Goal: Information Seeking & Learning: Understand process/instructions

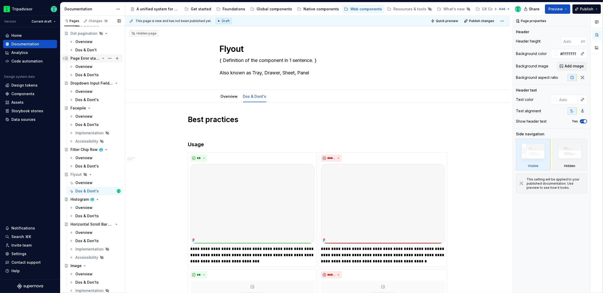
scroll to position [450, 0]
click at [81, 180] on div "Overview" at bounding box center [83, 180] width 17 height 5
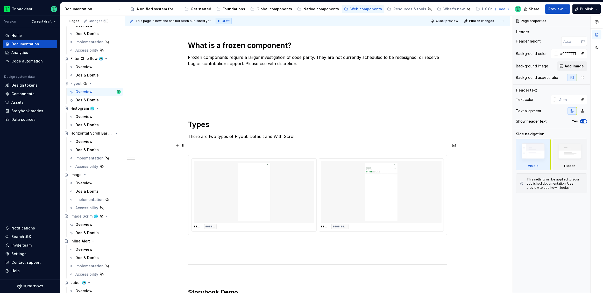
scroll to position [238, 0]
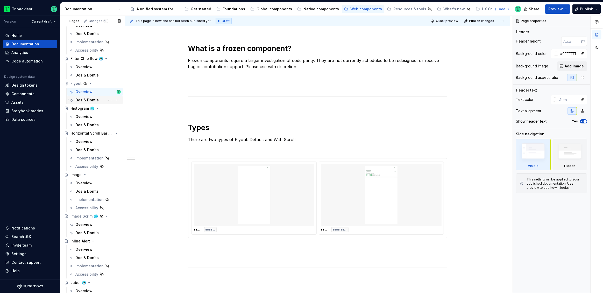
click at [89, 100] on div "Dos & Dont's" at bounding box center [86, 99] width 23 height 5
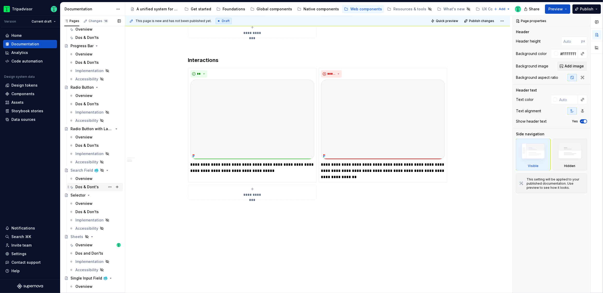
scroll to position [1022, 0]
click at [83, 245] on div "Overview" at bounding box center [83, 245] width 17 height 5
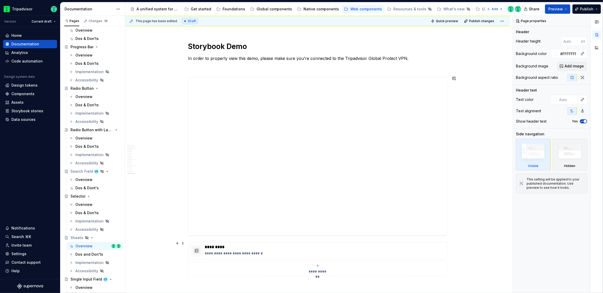
scroll to position [3581, 0]
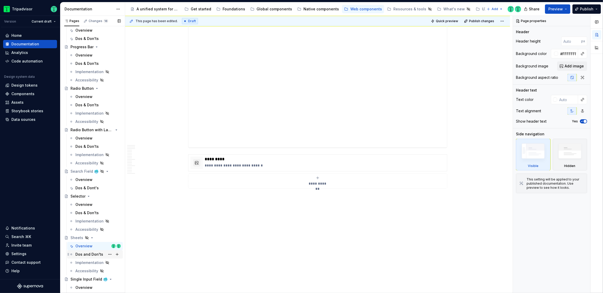
click at [90, 253] on div "Dos and Don'ts" at bounding box center [89, 253] width 28 height 5
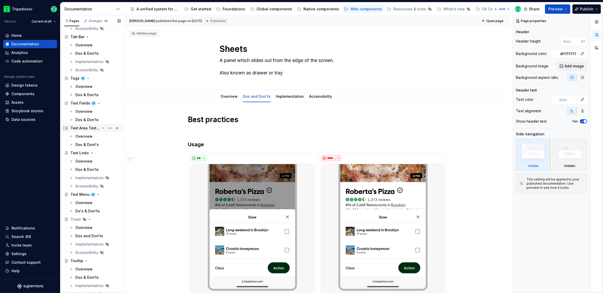
scroll to position [1641, 0]
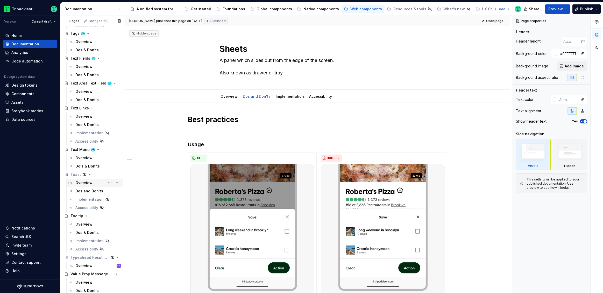
click at [82, 179] on div "Overview" at bounding box center [97, 182] width 45 height 7
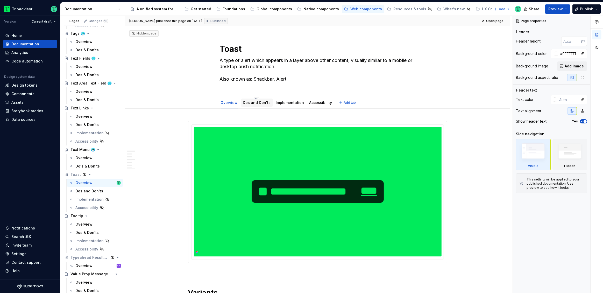
click at [250, 102] on link "Dos and Don'ts" at bounding box center [257, 102] width 28 height 4
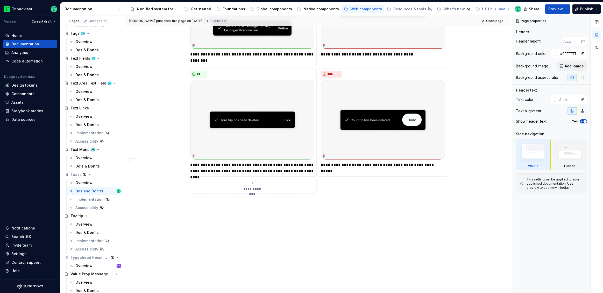
scroll to position [317, 0]
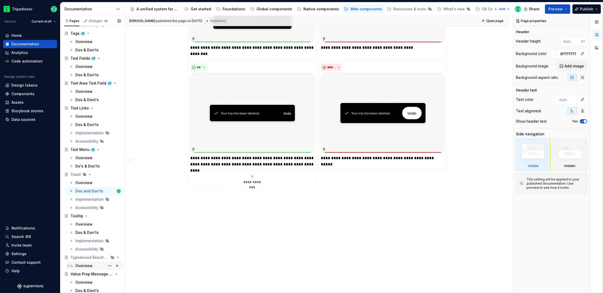
click at [87, 264] on div "Overview" at bounding box center [83, 265] width 17 height 5
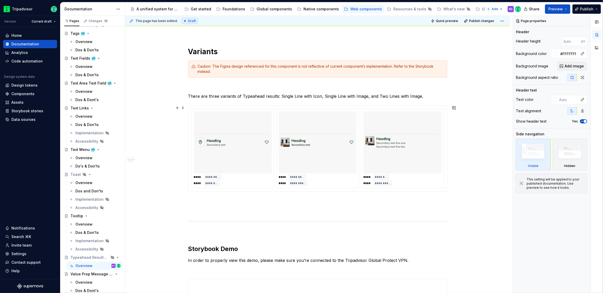
scroll to position [321, 0]
click at [84, 282] on div "Overview" at bounding box center [83, 281] width 17 height 5
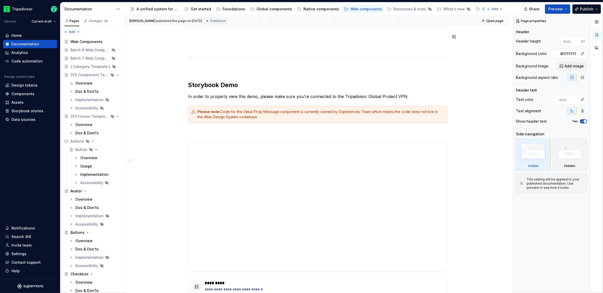
type textarea "*"
